Goal: Information Seeking & Learning: Check status

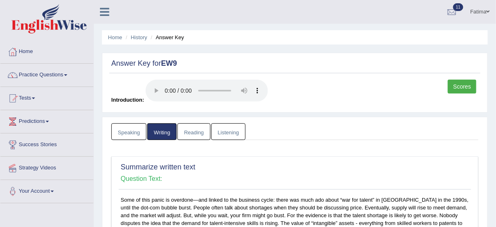
click at [473, 11] on link "Fatima" at bounding box center [480, 10] width 32 height 21
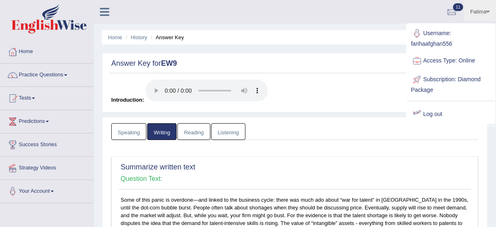
click at [429, 115] on link "Log out" at bounding box center [451, 114] width 88 height 19
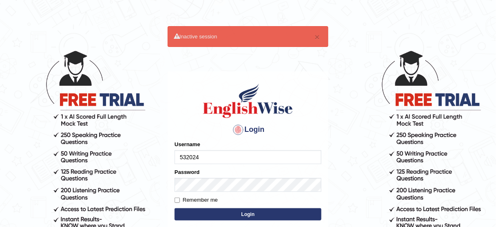
click at [429, 115] on body "× Inactive session Login Please fix the following errors: Username 532024 Passw…" at bounding box center [248, 138] width 496 height 227
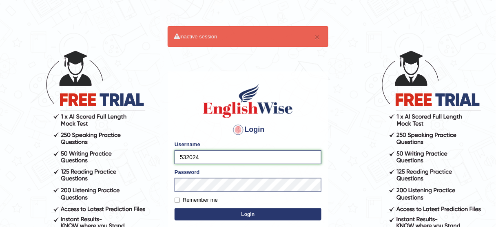
click at [284, 156] on input "532024" at bounding box center [248, 157] width 147 height 14
type input "5"
type input "Mahak_a24"
click at [251, 213] on button "Login" at bounding box center [248, 214] width 147 height 12
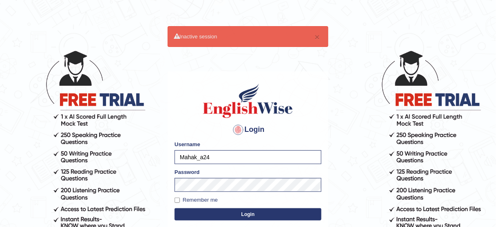
click at [251, 213] on button "Login" at bounding box center [248, 214] width 147 height 12
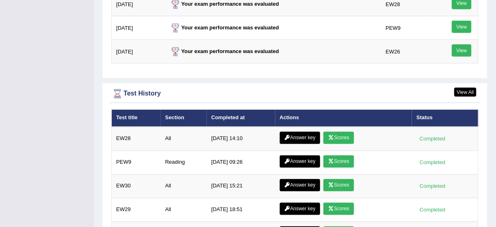
scroll to position [1061, 0]
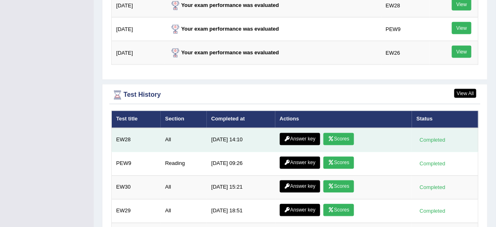
click at [291, 133] on link "Answer key" at bounding box center [300, 139] width 40 height 12
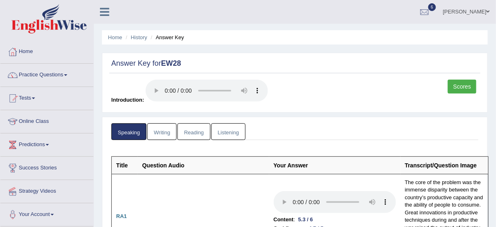
click at [166, 129] on link "Writing" at bounding box center [161, 131] width 29 height 17
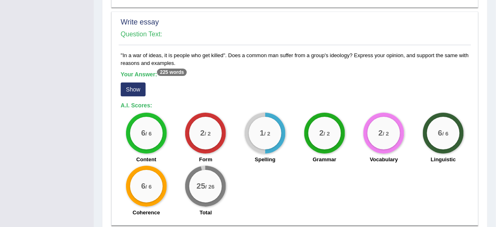
scroll to position [638, 0]
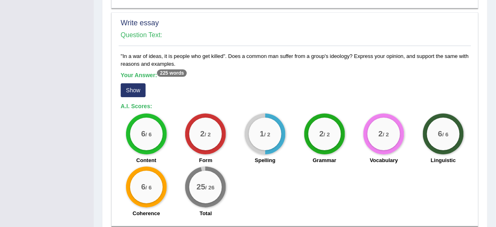
click at [134, 83] on button "Show" at bounding box center [133, 90] width 25 height 14
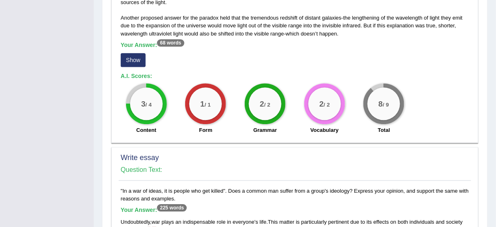
scroll to position [355, 0]
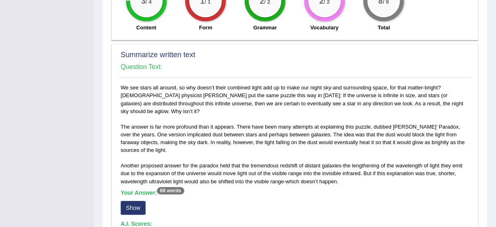
click at [130, 201] on button "Show" at bounding box center [133, 208] width 25 height 14
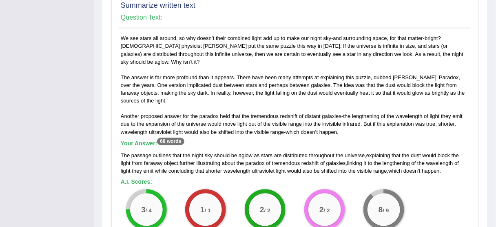
scroll to position [0, 0]
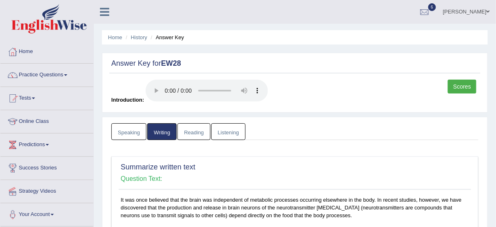
click at [182, 133] on link "Reading" at bounding box center [194, 131] width 33 height 17
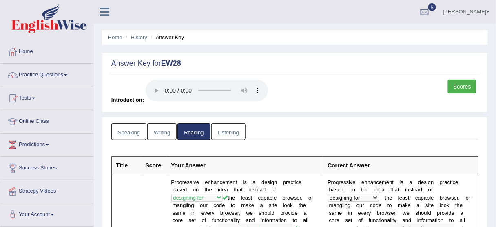
click at [218, 129] on link "Listening" at bounding box center [228, 131] width 34 height 17
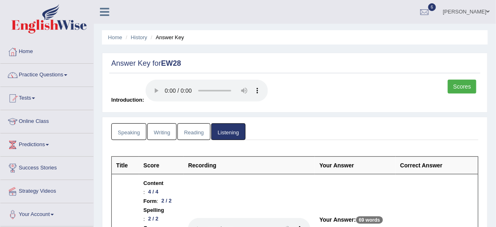
click at [469, 84] on link "Scores" at bounding box center [462, 87] width 29 height 14
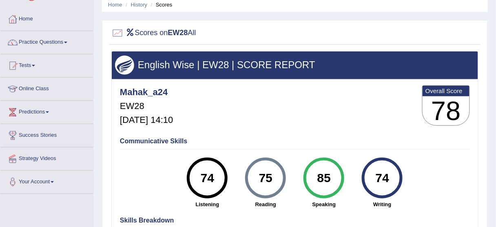
scroll to position [32, 0]
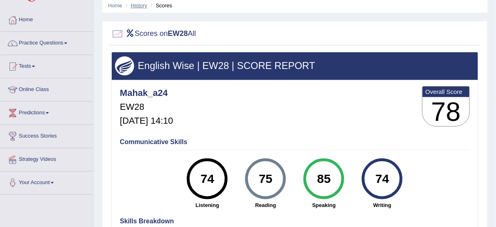
click at [140, 7] on link "History" at bounding box center [139, 5] width 16 height 6
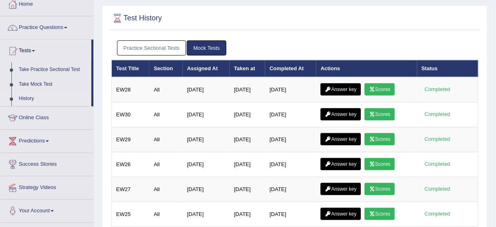
scroll to position [44, 0]
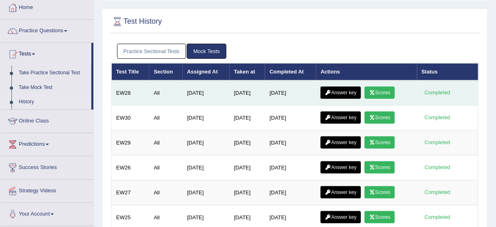
click at [383, 93] on link "Scores" at bounding box center [380, 93] width 30 height 12
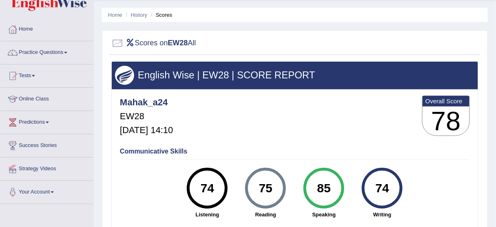
scroll to position [22, 0]
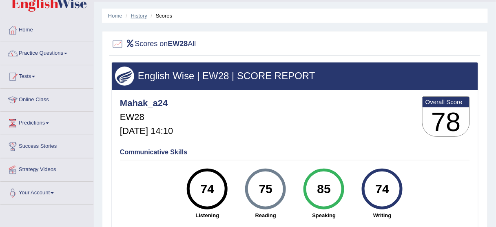
click at [138, 16] on link "History" at bounding box center [139, 16] width 16 height 6
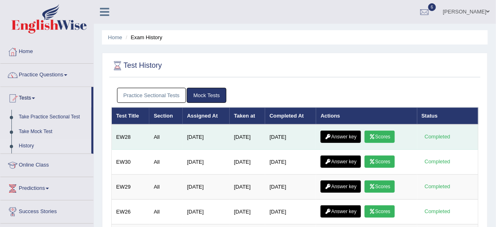
click at [393, 139] on link "Scores" at bounding box center [380, 137] width 30 height 12
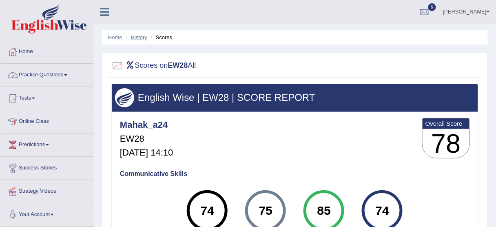
click at [137, 38] on link "History" at bounding box center [139, 37] width 16 height 6
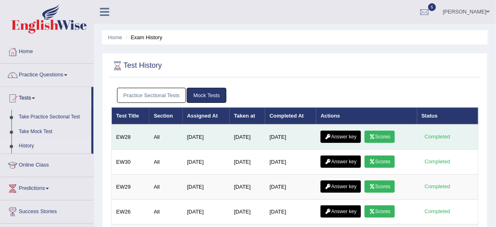
click at [347, 134] on link "Answer key" at bounding box center [341, 137] width 40 height 12
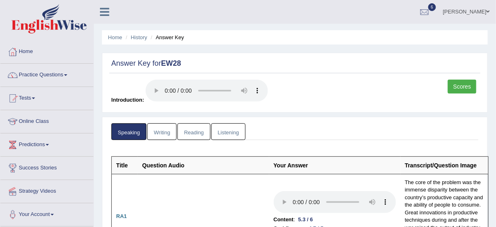
click at [228, 131] on link "Listening" at bounding box center [228, 131] width 34 height 17
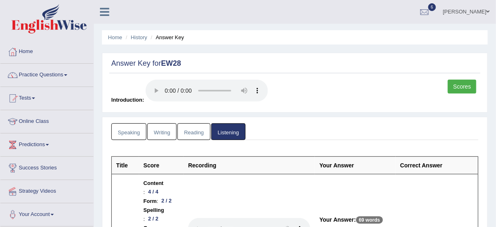
click at [176, 131] on link "Writing" at bounding box center [161, 131] width 29 height 17
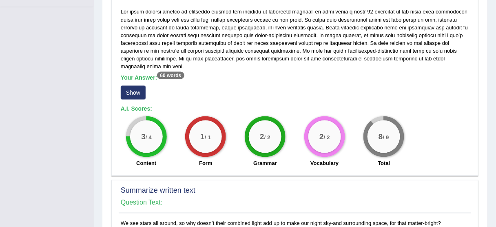
scroll to position [251, 0]
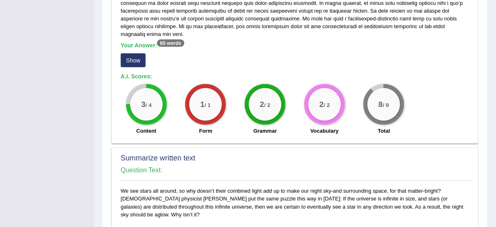
click at [131, 53] on button "Show" at bounding box center [133, 60] width 25 height 14
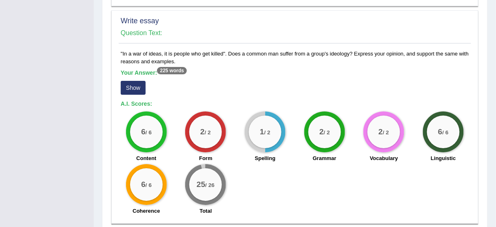
scroll to position [656, 0]
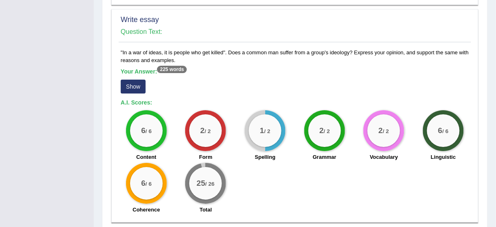
click at [138, 80] on button "Show" at bounding box center [133, 87] width 25 height 14
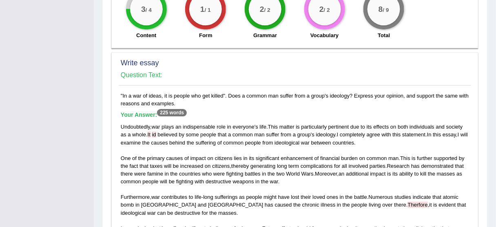
scroll to position [0, 0]
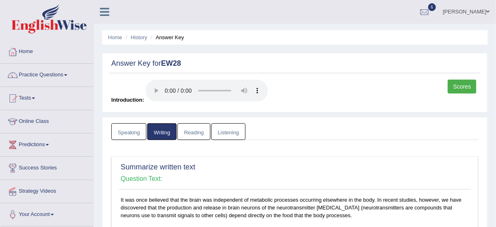
click at [189, 129] on link "Reading" at bounding box center [194, 131] width 33 height 17
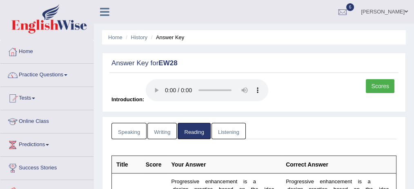
click at [225, 133] on link "Listening" at bounding box center [228, 131] width 34 height 17
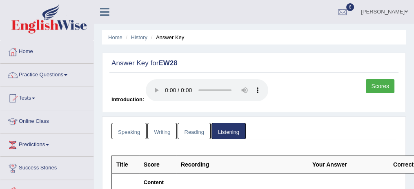
click at [385, 86] on link "Scores" at bounding box center [380, 86] width 29 height 14
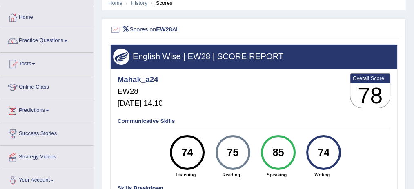
scroll to position [30, 0]
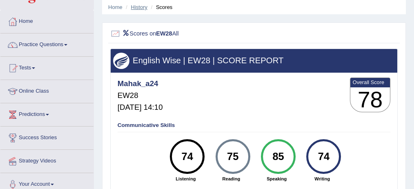
click at [142, 7] on link "History" at bounding box center [139, 7] width 16 height 6
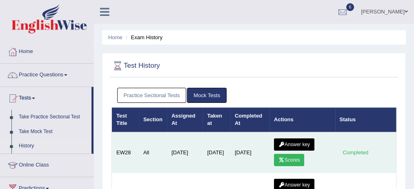
click at [302, 145] on link "Answer key" at bounding box center [294, 144] width 40 height 12
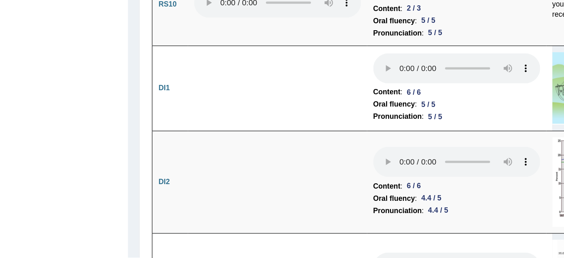
scroll to position [1417, 0]
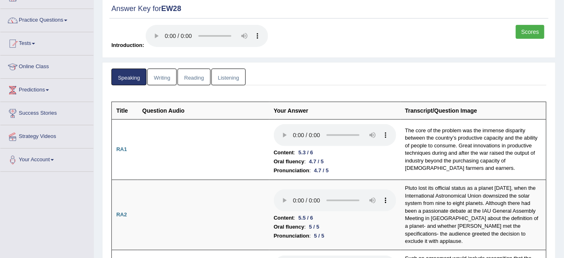
scroll to position [28, 0]
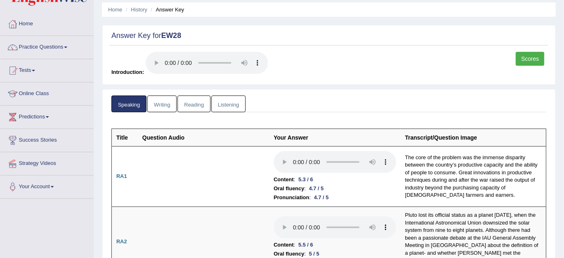
click at [227, 98] on link "Listening" at bounding box center [228, 104] width 34 height 17
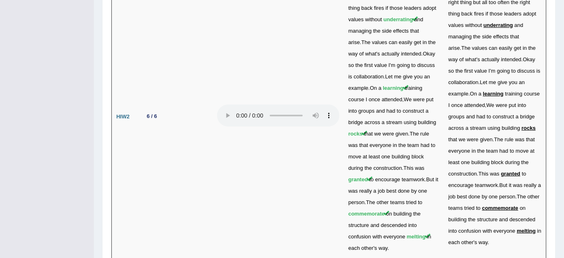
scroll to position [2167, 0]
